Goal: Transaction & Acquisition: Purchase product/service

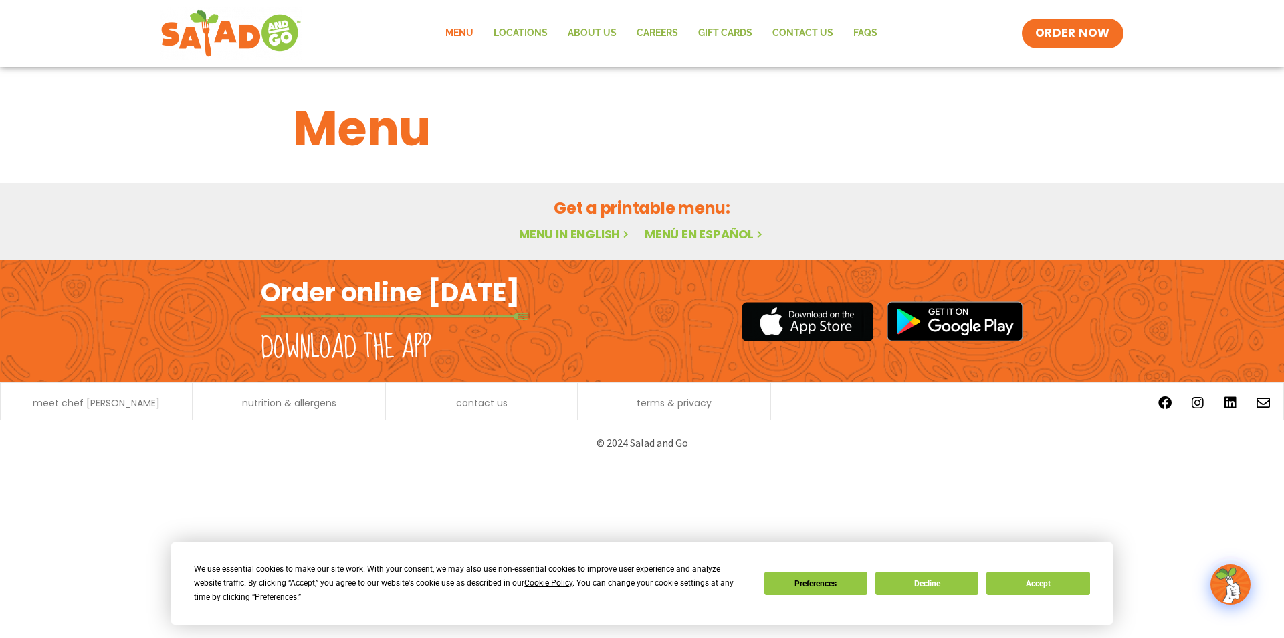
click at [460, 26] on link "Menu" at bounding box center [459, 33] width 48 height 31
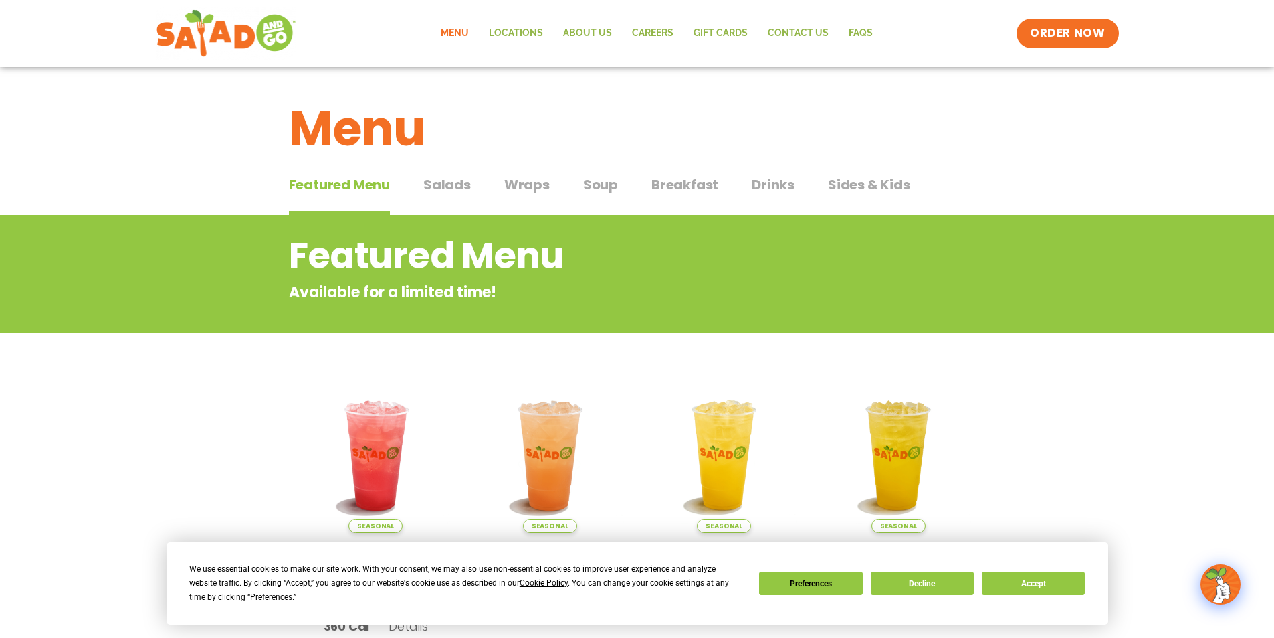
click at [466, 182] on span "Salads" at bounding box center [446, 185] width 47 height 20
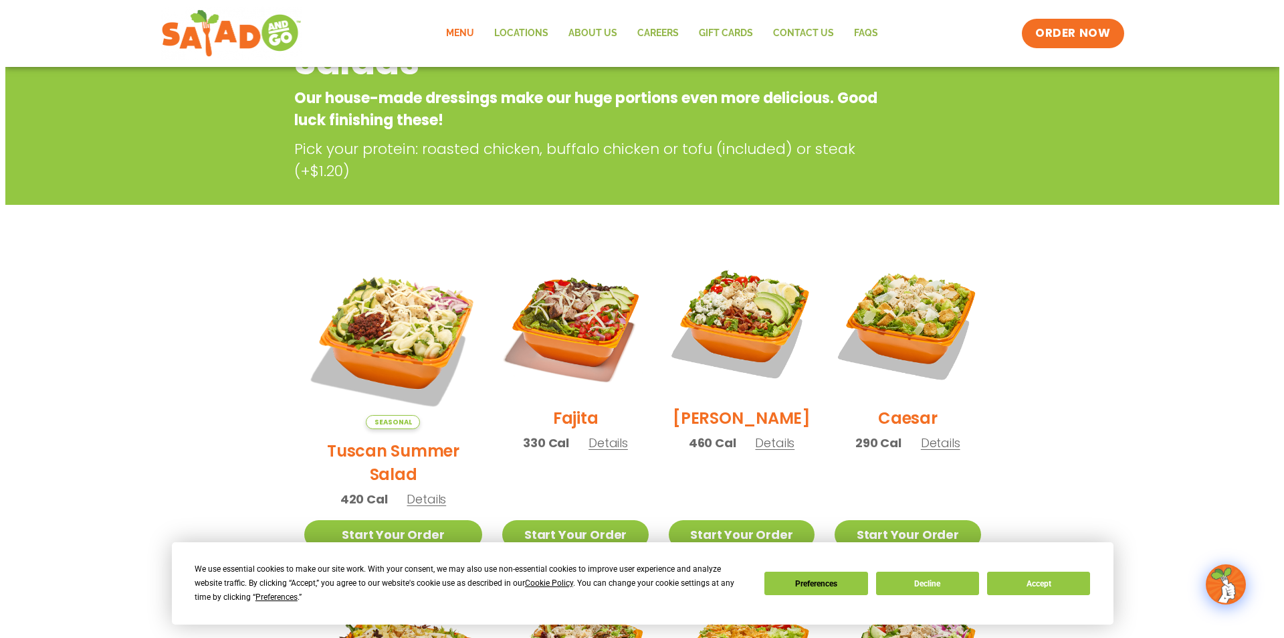
scroll to position [201, 0]
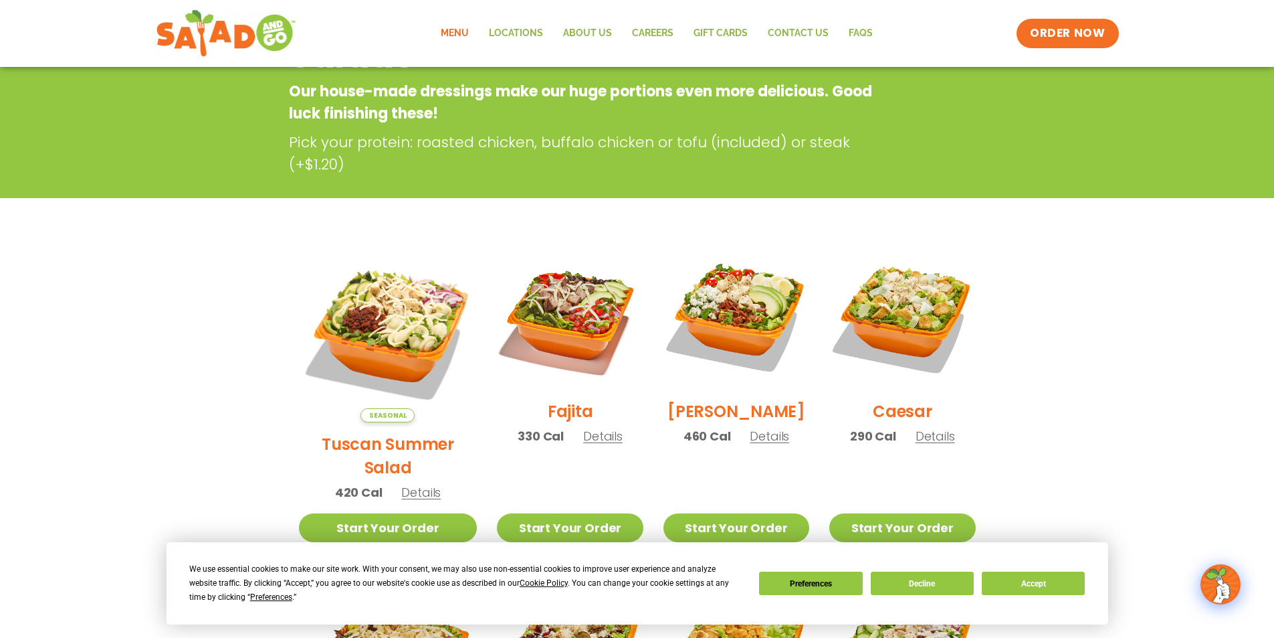
click at [935, 444] on span "Details" at bounding box center [935, 435] width 39 height 17
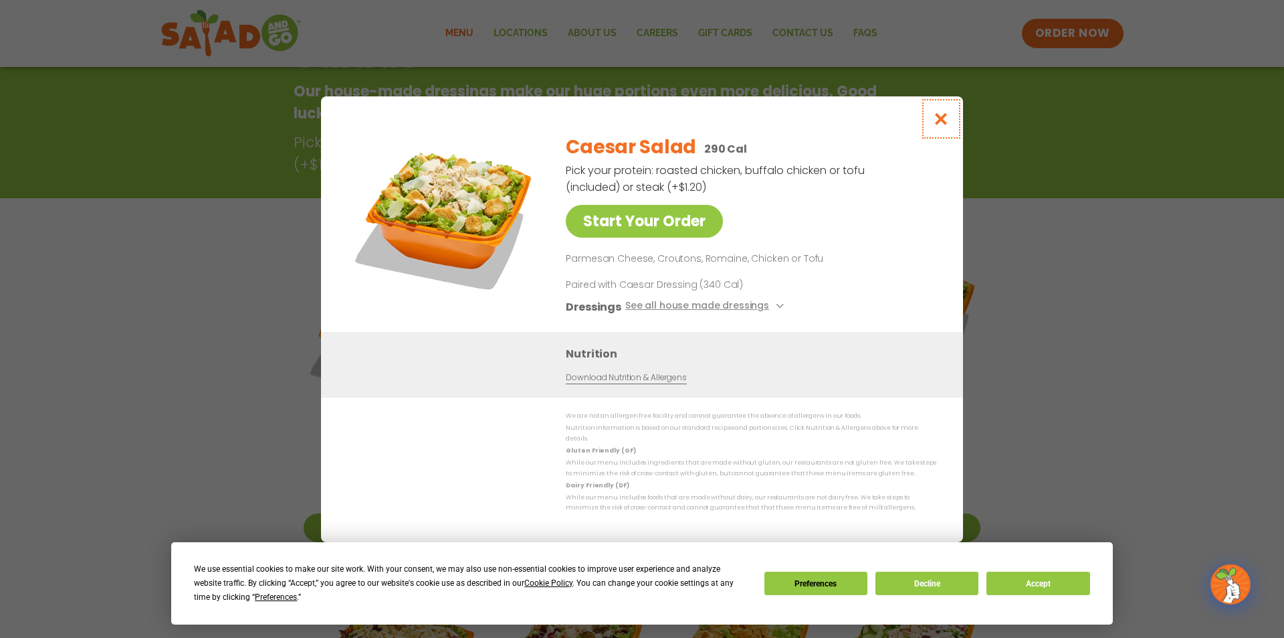
click at [933, 124] on icon "Close modal" at bounding box center [941, 119] width 17 height 14
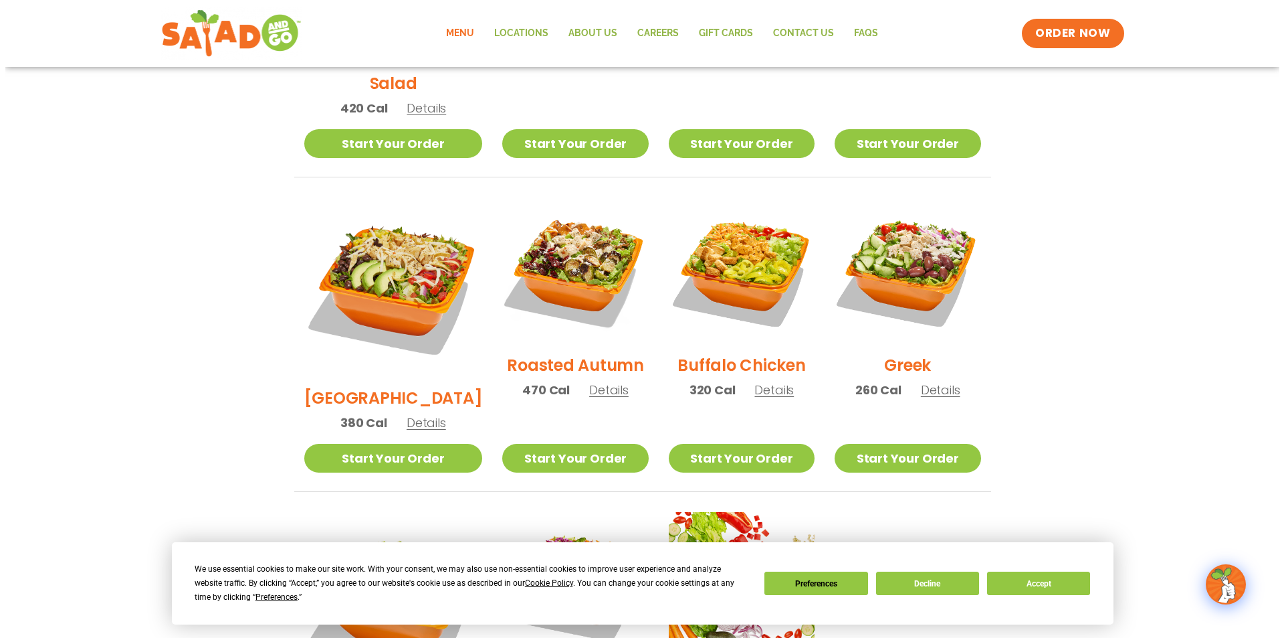
scroll to position [750, 0]
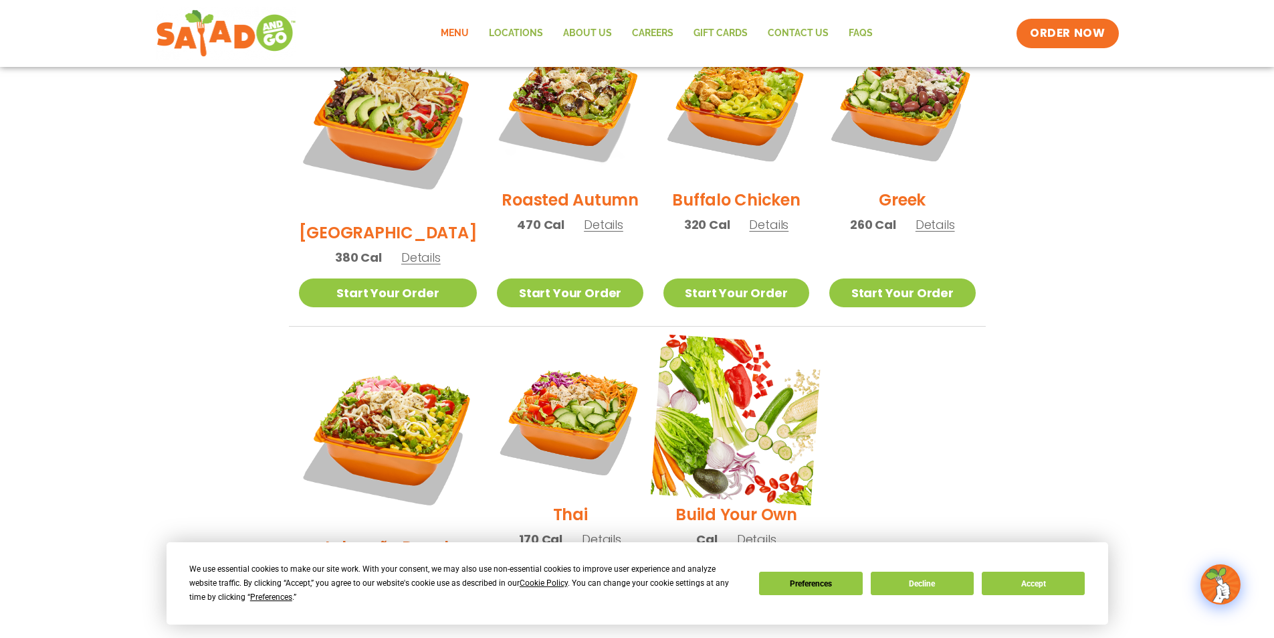
click at [731, 369] on img at bounding box center [736, 419] width 171 height 171
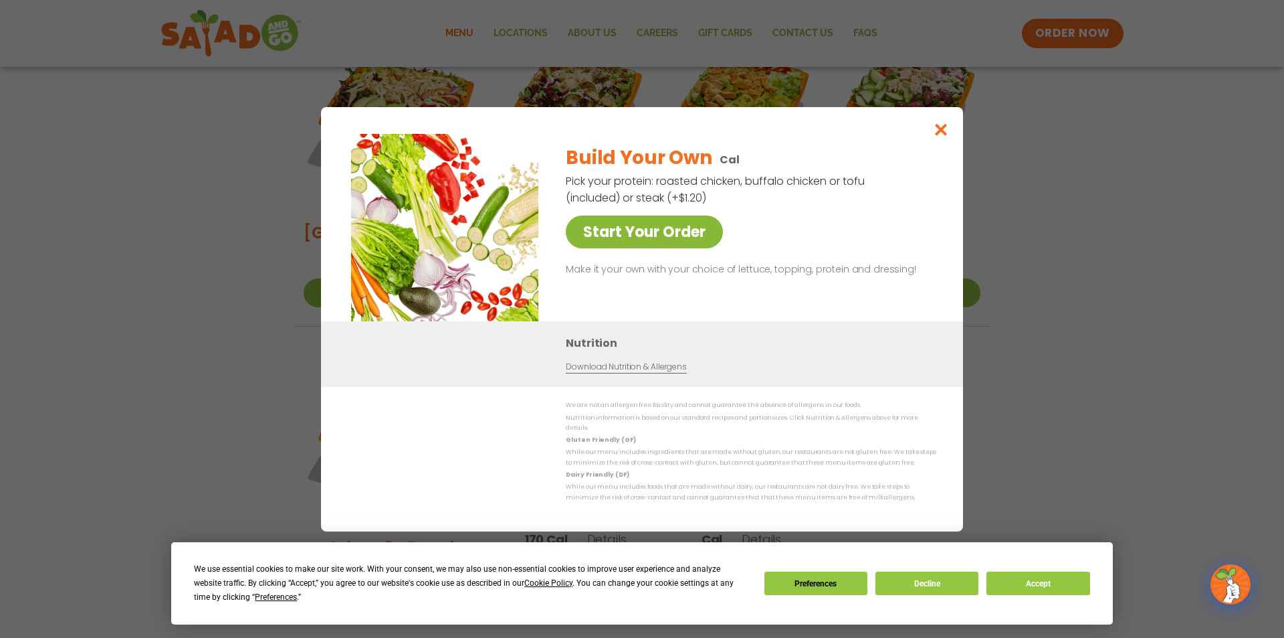
click at [645, 227] on link "Start Your Order" at bounding box center [644, 231] width 157 height 33
